Goal: Use online tool/utility: Utilize a website feature to perform a specific function

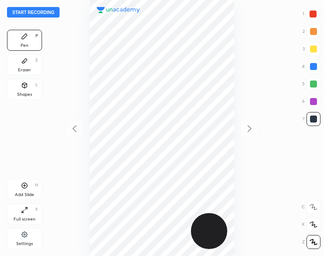
scroll to position [256, 184]
click at [28, 88] on div "Shapes L" at bounding box center [24, 89] width 35 height 21
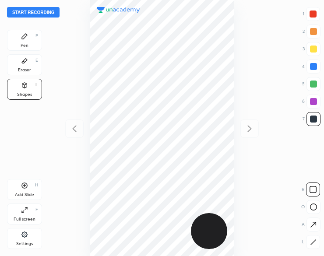
click at [16, 39] on div "Pen P" at bounding box center [24, 40] width 35 height 21
click at [17, 39] on div "Pen P" at bounding box center [24, 40] width 35 height 21
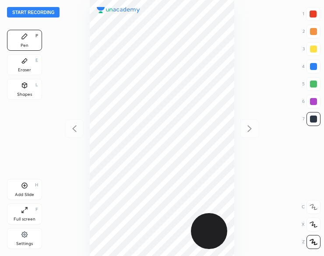
click at [32, 11] on button "Start recording" at bounding box center [33, 12] width 53 height 11
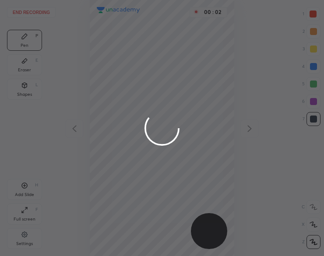
click at [94, 18] on div at bounding box center [162, 128] width 324 height 256
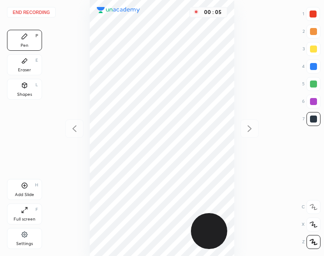
click at [313, 11] on div at bounding box center [313, 14] width 7 height 7
click at [312, 11] on div at bounding box center [313, 14] width 7 height 7
click at [307, 63] on div at bounding box center [313, 67] width 14 height 14
click at [22, 88] on icon at bounding box center [24, 85] width 7 height 7
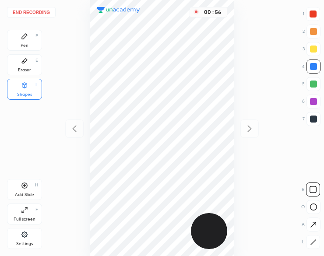
click at [21, 37] on icon at bounding box center [24, 36] width 7 height 7
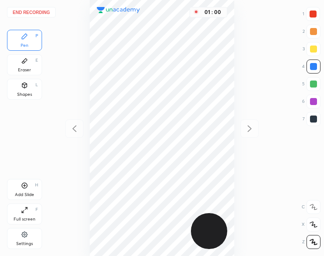
click at [39, 14] on button "End recording" at bounding box center [31, 12] width 49 height 11
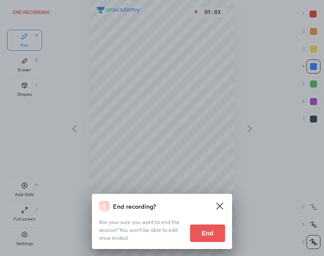
click at [207, 234] on button "End" at bounding box center [207, 234] width 35 height 18
